Goal: Check status: Check status

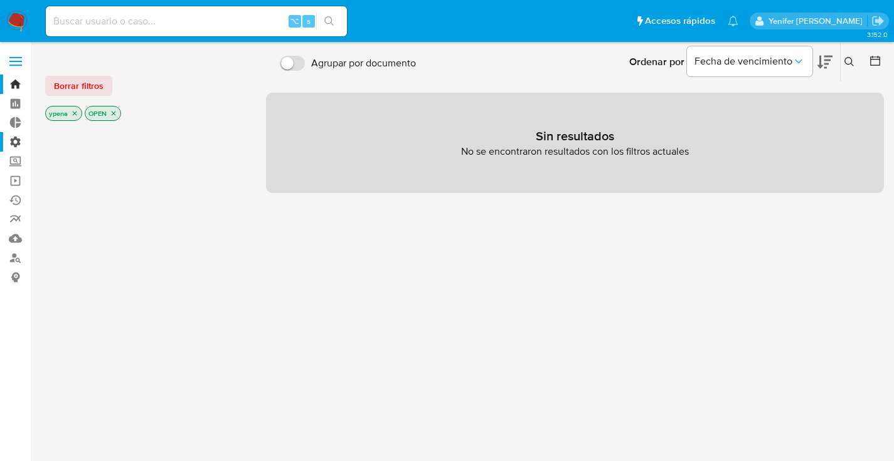
click at [19, 140] on label "Administración" at bounding box center [74, 141] width 149 height 19
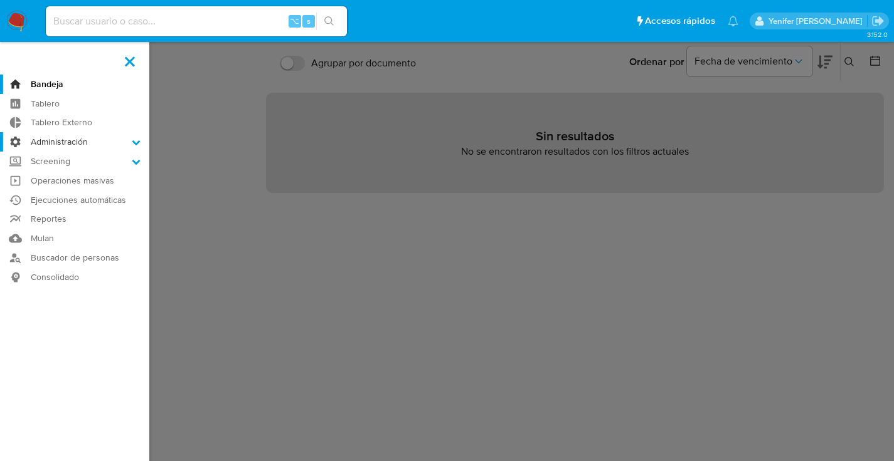
click at [0, 0] on input "Administración" at bounding box center [0, 0] width 0 height 0
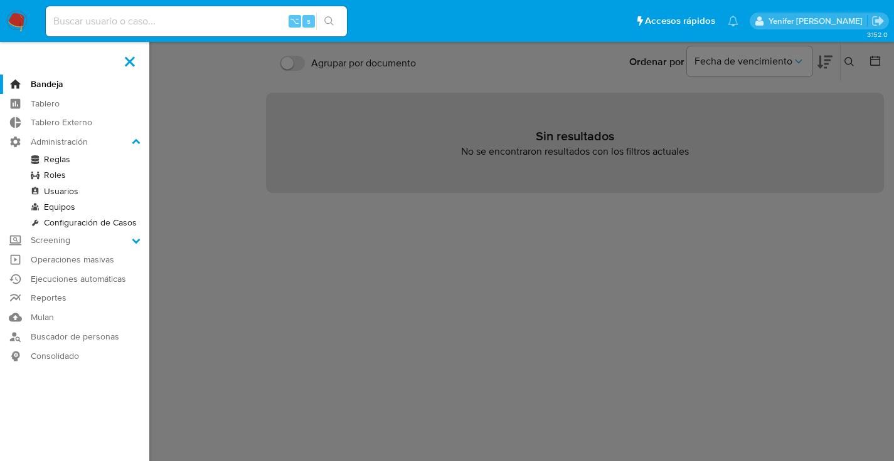
click at [61, 157] on link "Reglas" at bounding box center [74, 160] width 149 height 16
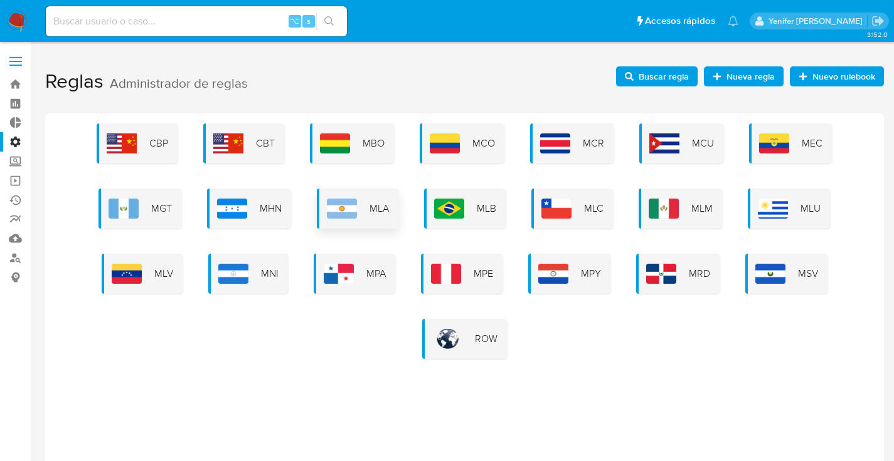
click at [349, 208] on img at bounding box center [342, 209] width 30 height 20
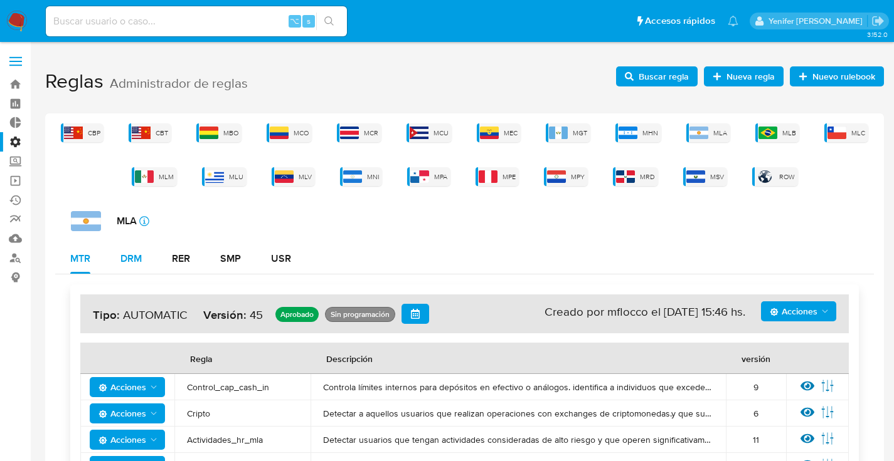
click at [142, 257] on div "DRM" at bounding box center [130, 259] width 21 height 10
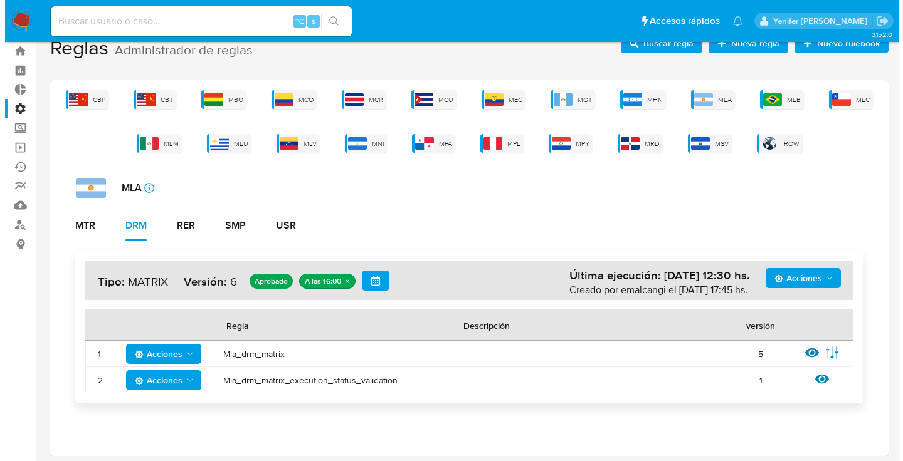
scroll to position [36, 0]
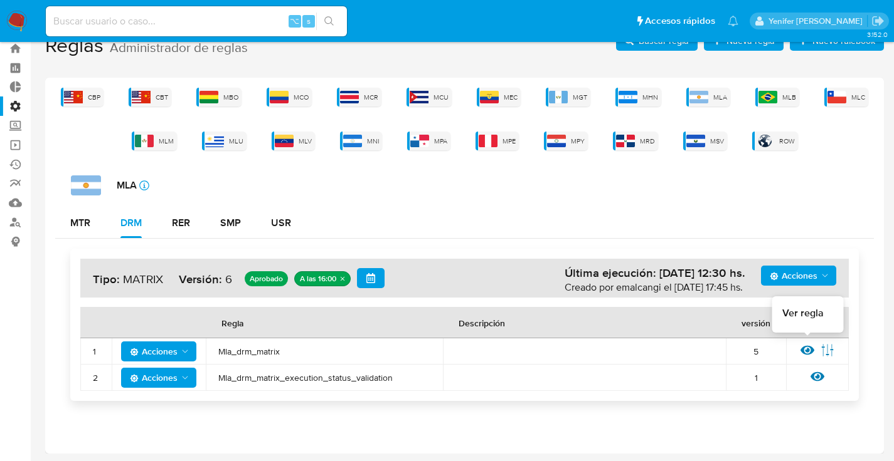
click at [807, 349] on icon at bounding box center [807, 350] width 14 height 9
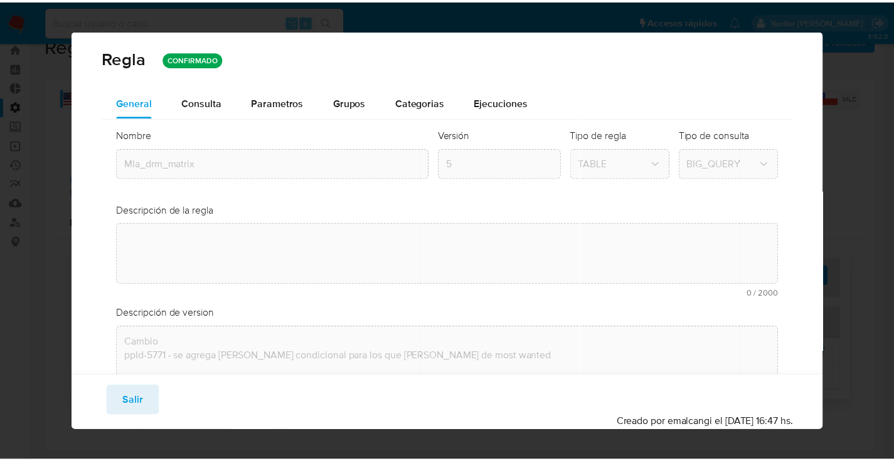
scroll to position [0, 0]
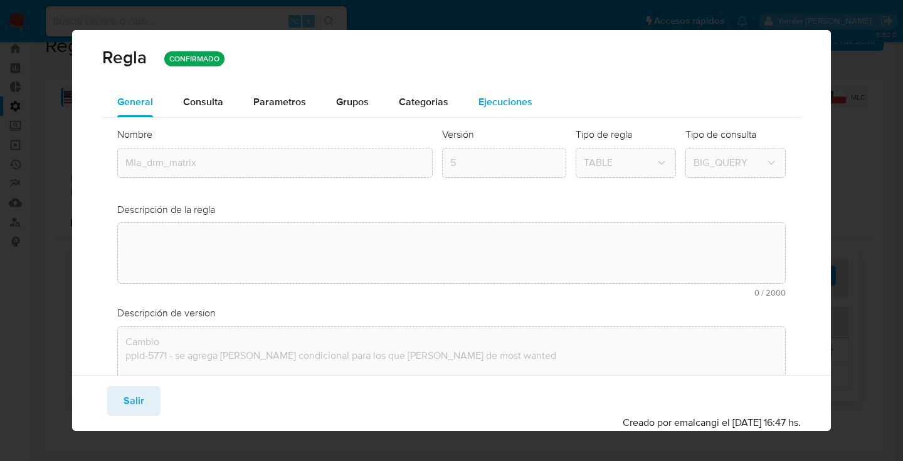
click at [201, 100] on span "Consulta" at bounding box center [203, 102] width 40 height 14
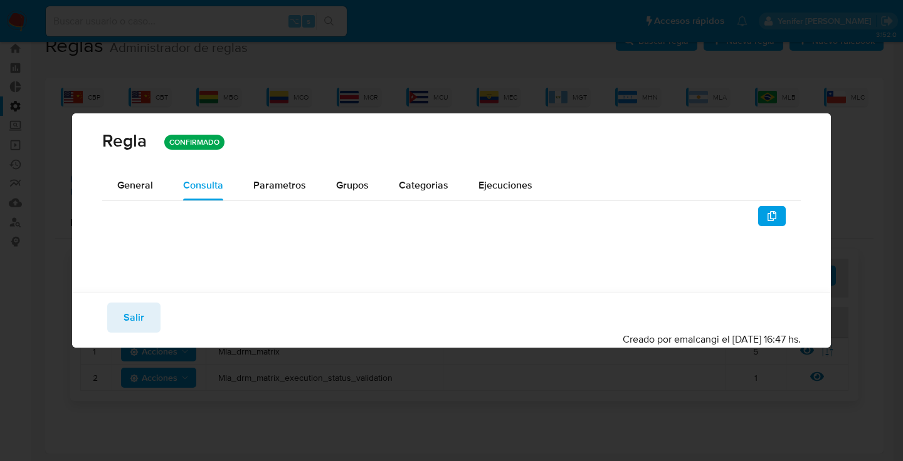
click at [776, 213] on div at bounding box center [451, 236] width 699 height 65
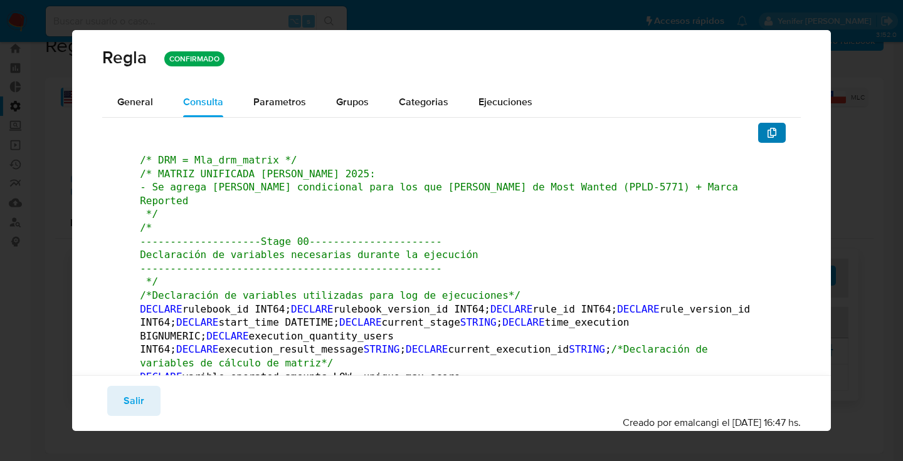
click at [771, 134] on button "button" at bounding box center [772, 133] width 28 height 20
click at [137, 406] on span "Salir" at bounding box center [134, 402] width 21 height 28
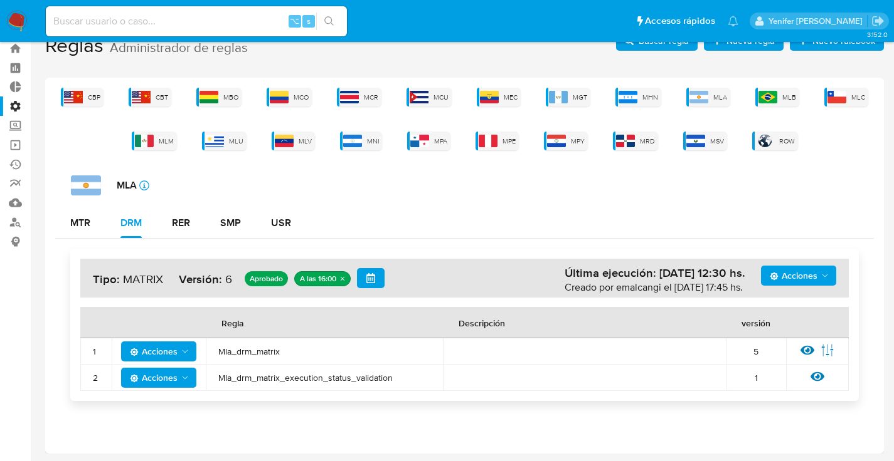
click at [204, 13] on input at bounding box center [196, 21] width 301 height 16
paste input "6591736"
type input "6591736"
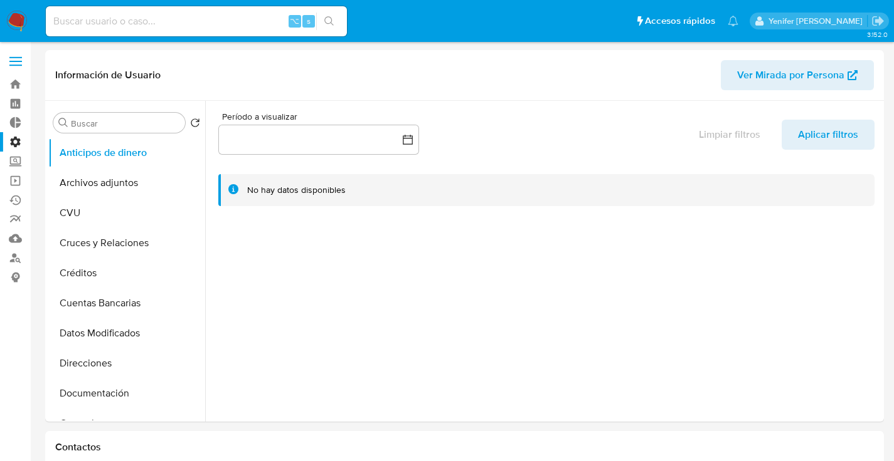
select select "10"
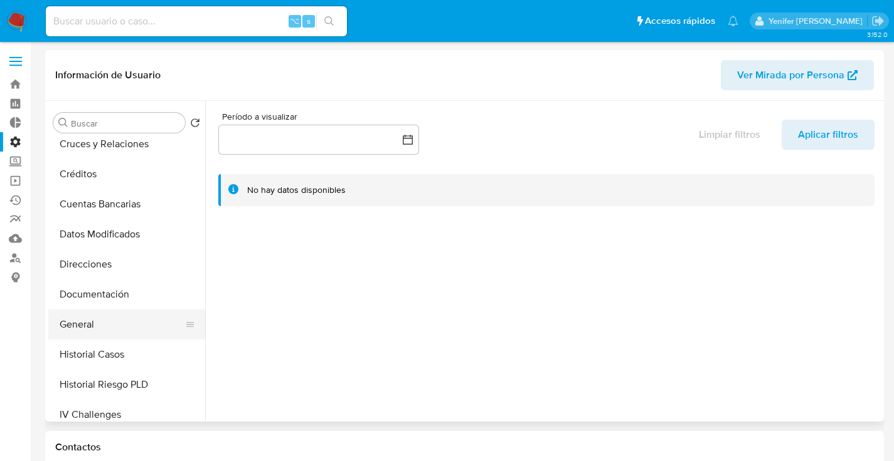
click at [97, 319] on button "General" at bounding box center [121, 325] width 147 height 30
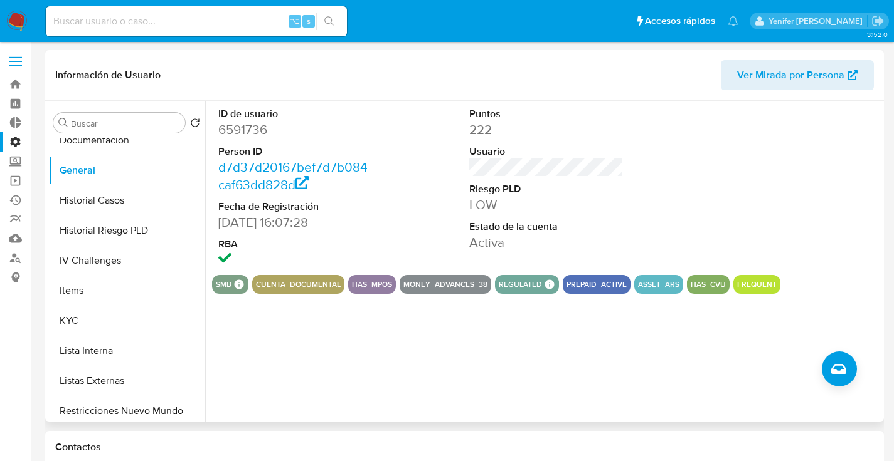
scroll to position [252, 0]
click at [76, 322] on button "KYC" at bounding box center [121, 322] width 147 height 30
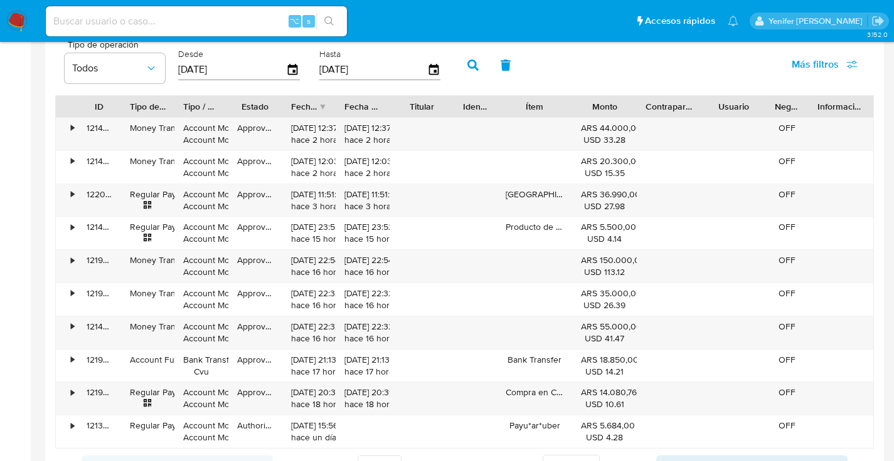
scroll to position [1016, 0]
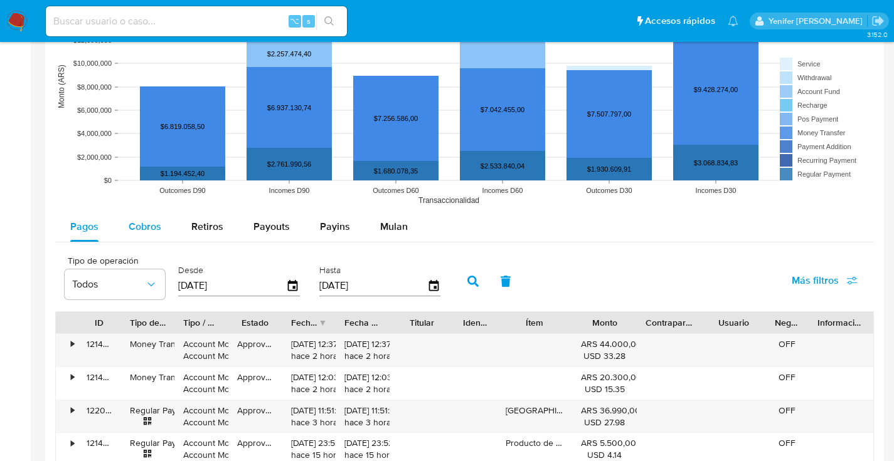
click at [149, 228] on span "Cobros" at bounding box center [145, 226] width 33 height 14
select select "10"
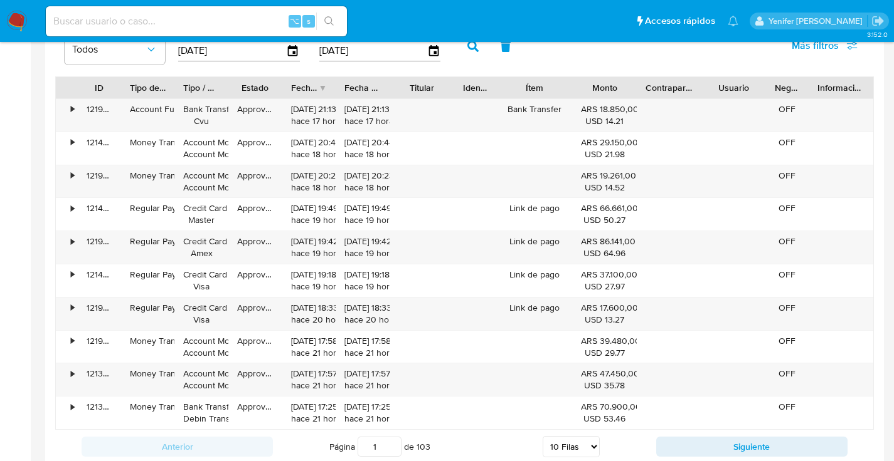
scroll to position [1162, 0]
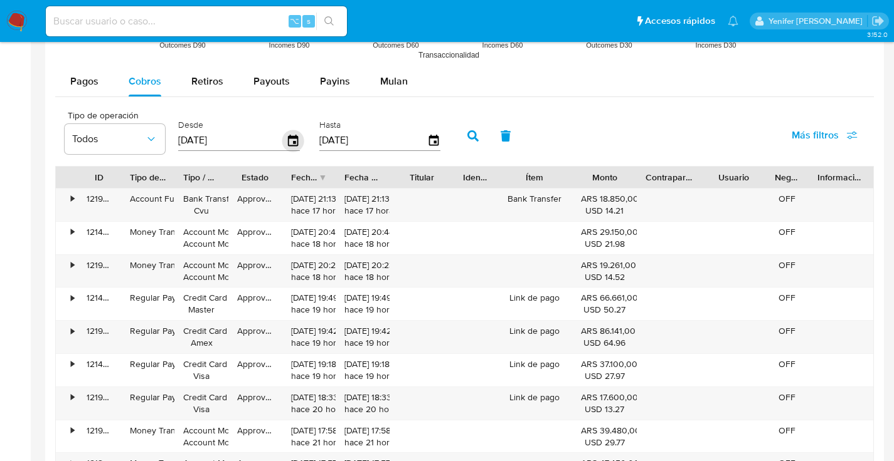
click at [293, 141] on icon "button" at bounding box center [293, 140] width 10 height 11
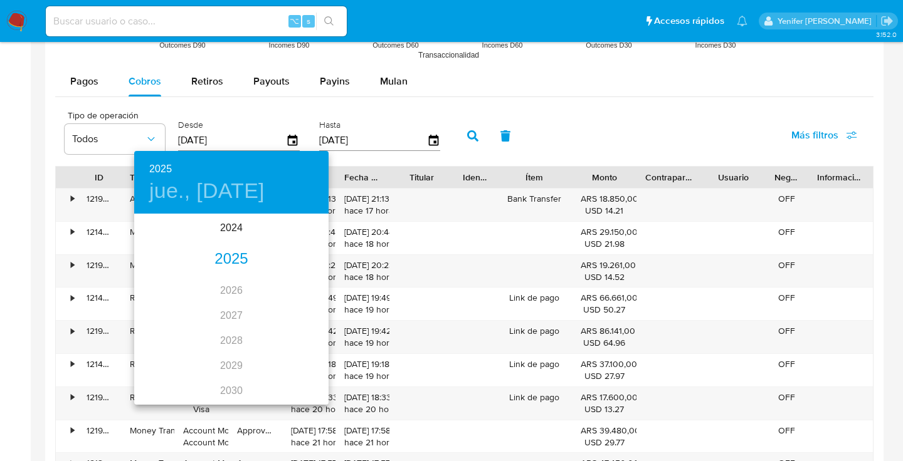
click at [238, 258] on div "2025" at bounding box center [231, 259] width 194 height 25
click at [164, 328] on div "[DATE]." at bounding box center [166, 333] width 65 height 47
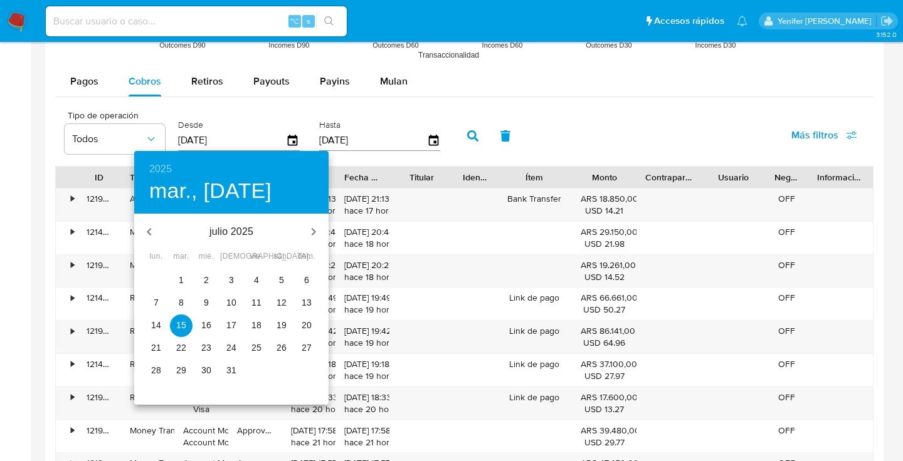
click at [273, 325] on span "19" at bounding box center [281, 325] width 23 height 13
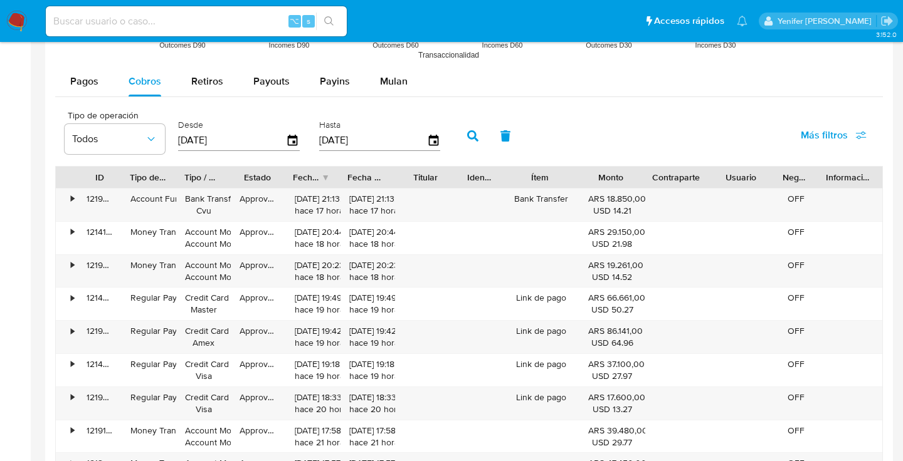
type input "[DATE]"
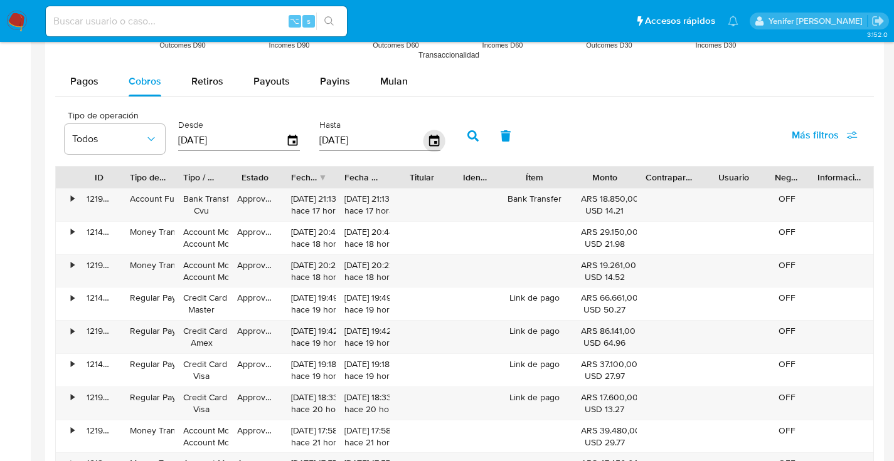
click at [430, 140] on icon "button" at bounding box center [434, 141] width 22 height 22
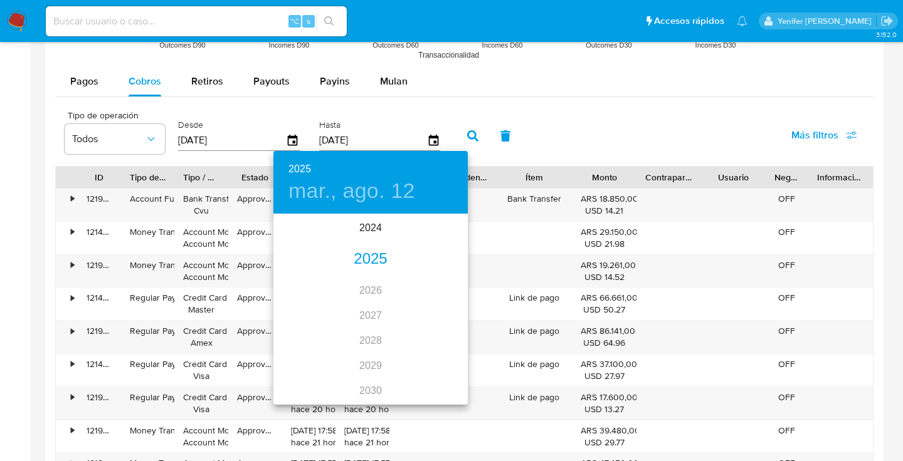
click at [370, 258] on div "2025" at bounding box center [370, 259] width 194 height 25
click at [308, 332] on div "[DATE]." at bounding box center [305, 333] width 65 height 47
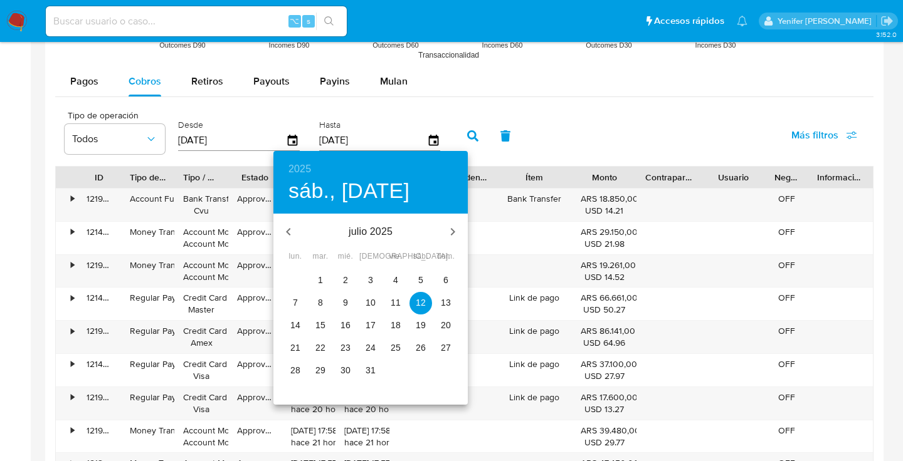
click at [292, 347] on p "21" at bounding box center [295, 348] width 10 height 13
type input "[DATE]"
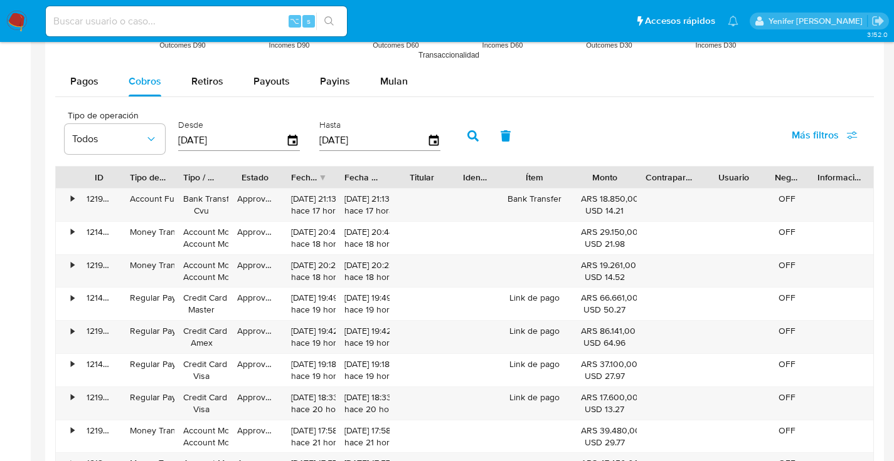
click at [472, 134] on icon "button" at bounding box center [472, 135] width 11 height 11
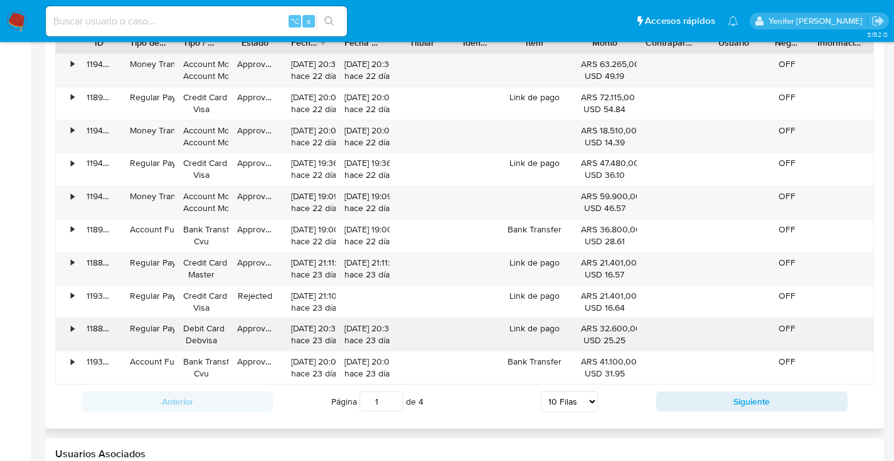
scroll to position [1296, 0]
click at [591, 404] on select "5 [PERSON_NAME] 10 [PERSON_NAME] 20 [PERSON_NAME] 25 [PERSON_NAME] 50 [PERSON_N…" at bounding box center [568, 402] width 57 height 21
select select "25"
click at [540, 393] on select "5 [PERSON_NAME] 10 [PERSON_NAME] 20 [PERSON_NAME] 25 [PERSON_NAME] 50 [PERSON_N…" at bounding box center [568, 402] width 57 height 21
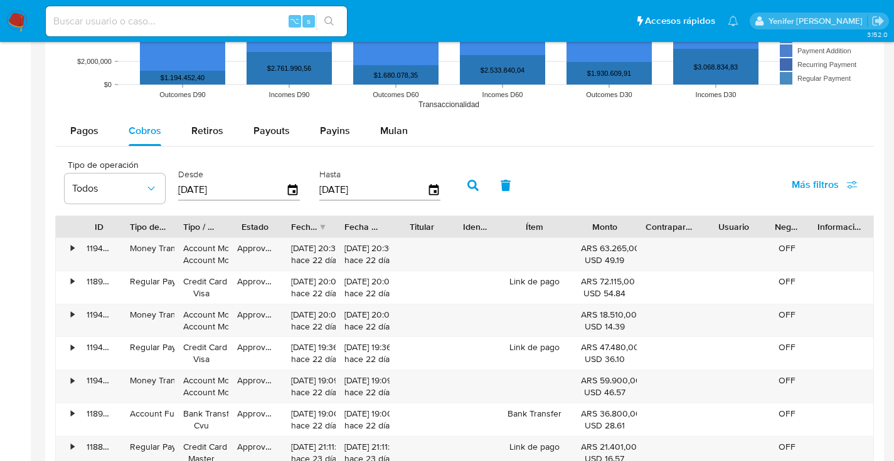
scroll to position [1095, 0]
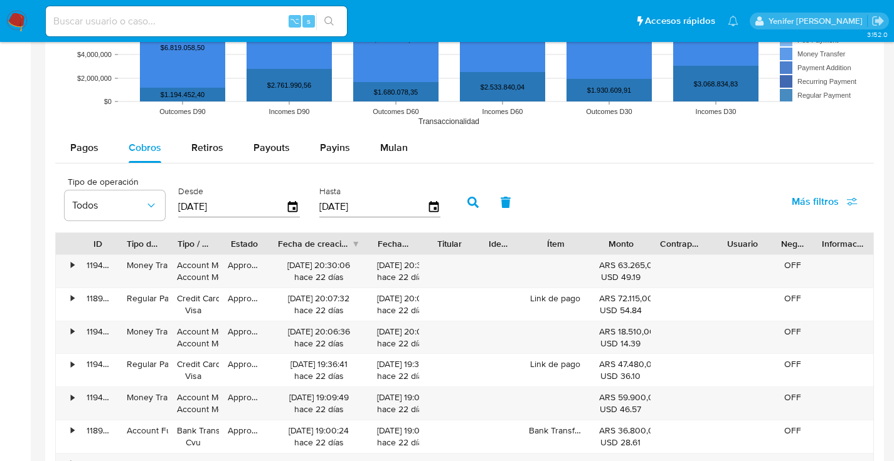
drag, startPoint x: 329, startPoint y: 245, endPoint x: 376, endPoint y: 245, distance: 46.4
click at [376, 245] on div at bounding box center [368, 243] width 23 height 21
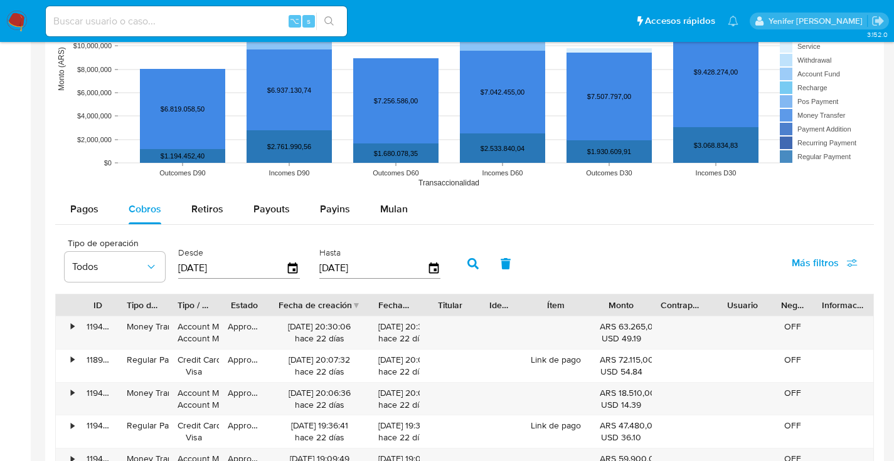
scroll to position [1013, 0]
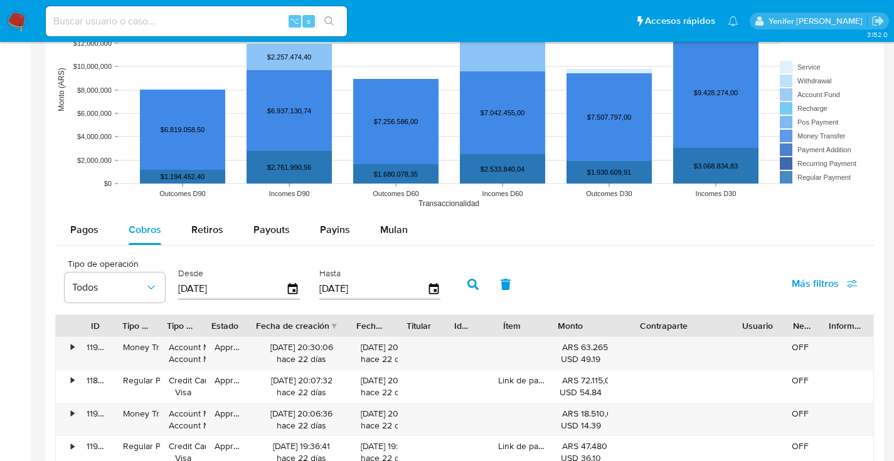
drag, startPoint x: 709, startPoint y: 326, endPoint x: 782, endPoint y: 325, distance: 73.4
click at [782, 325] on div "ID Tipo de operación Tipo / Método Estado Fecha de creación Fecha de aprobación…" at bounding box center [464, 325] width 817 height 21
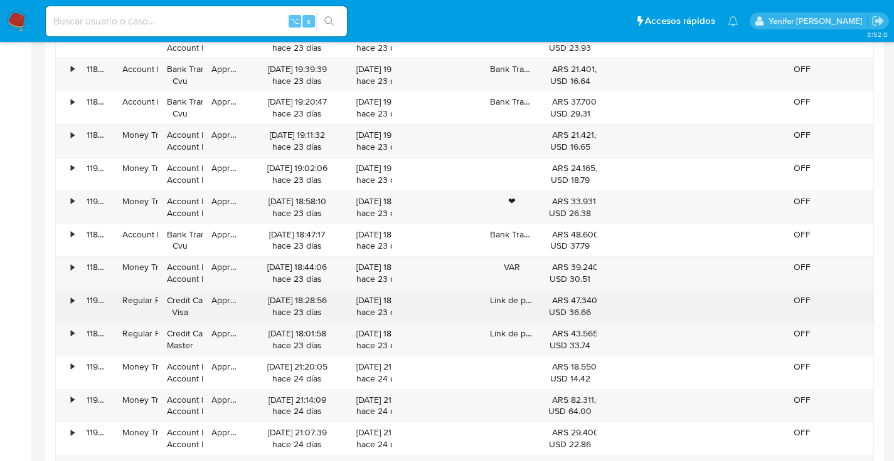
scroll to position [1700, 0]
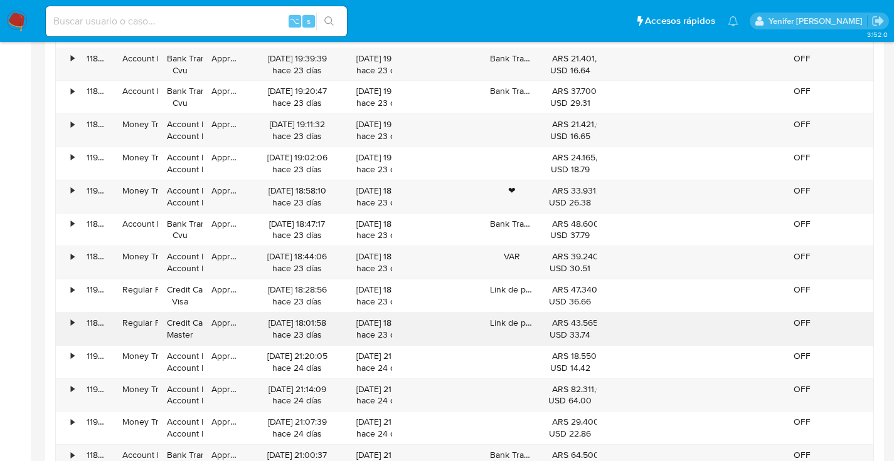
click at [70, 320] on div "•" at bounding box center [67, 329] width 22 height 33
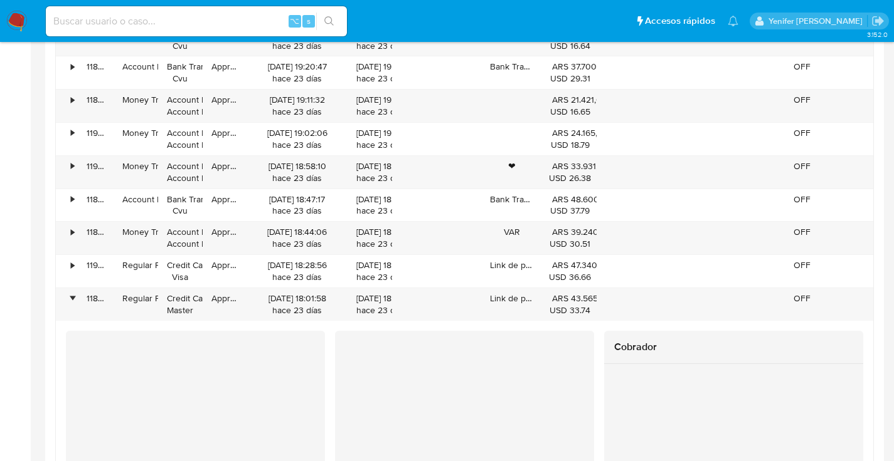
scroll to position [1626, 0]
